Goal: Find specific page/section: Find specific page/section

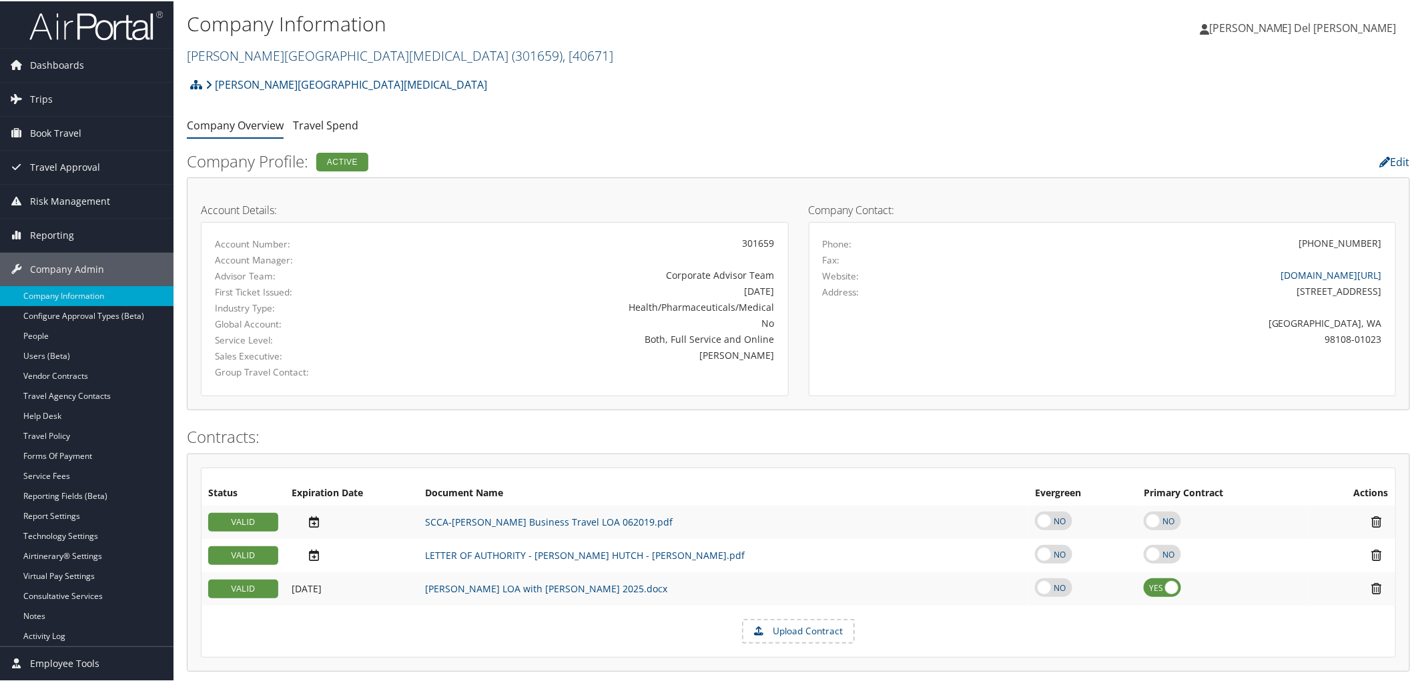
click at [374, 63] on link "Fred Hutchinson Cancer Center ( 301659 ) , [ 40671 ]" at bounding box center [400, 54] width 426 height 18
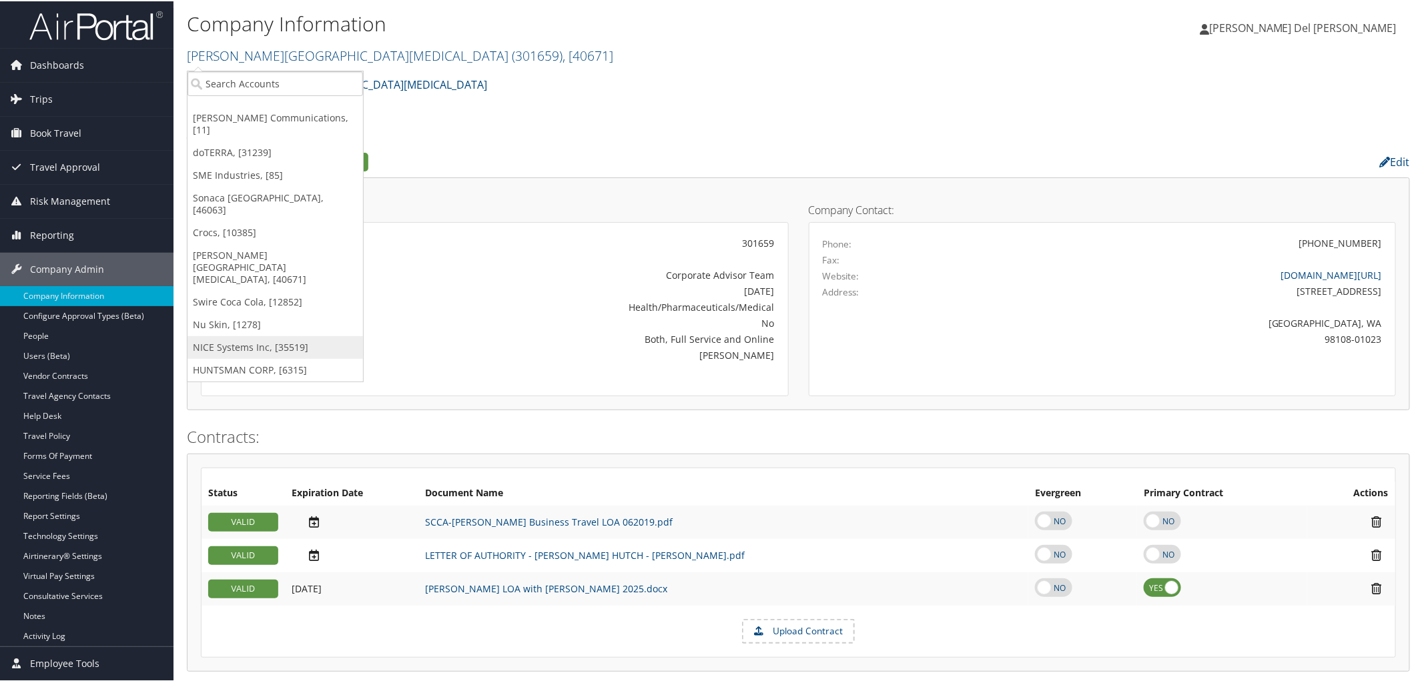
click at [256, 335] on link "NICE Systems Inc, [35519]" at bounding box center [276, 346] width 176 height 23
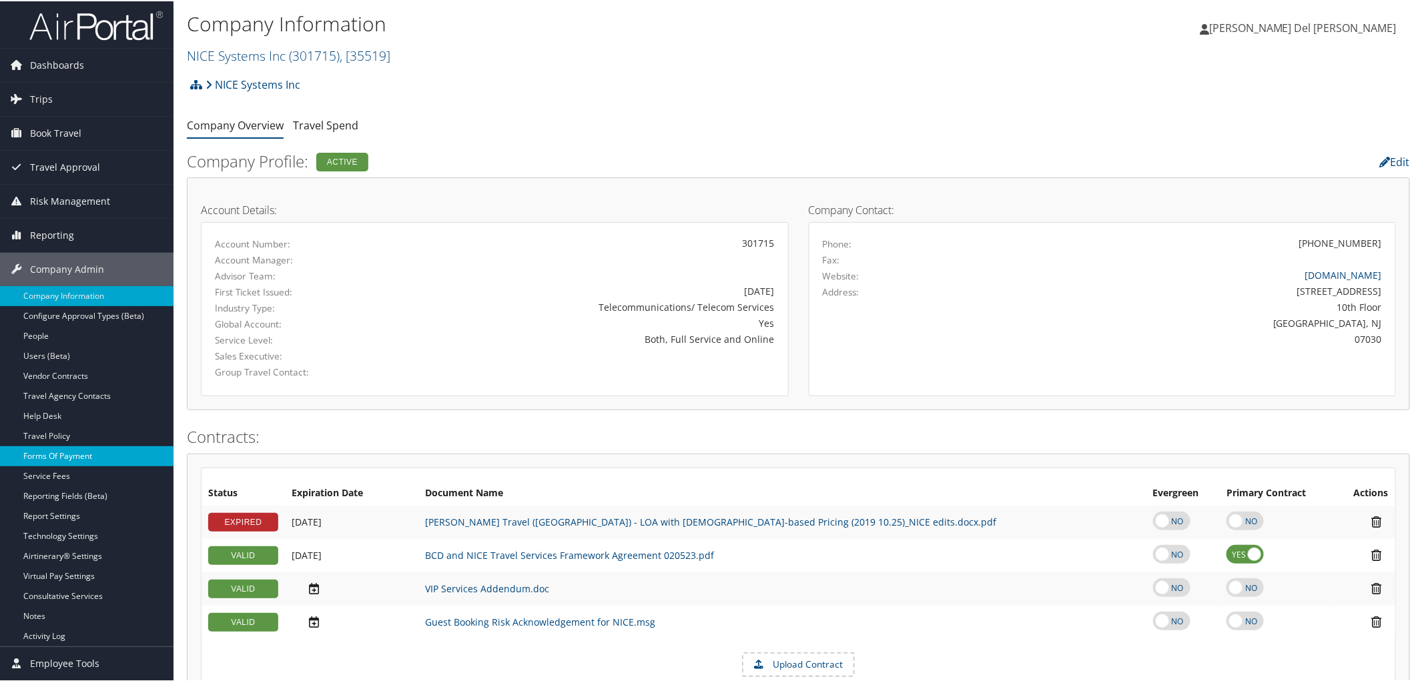
click at [67, 462] on link "Forms Of Payment" at bounding box center [87, 455] width 174 height 20
